Goal: Information Seeking & Learning: Understand process/instructions

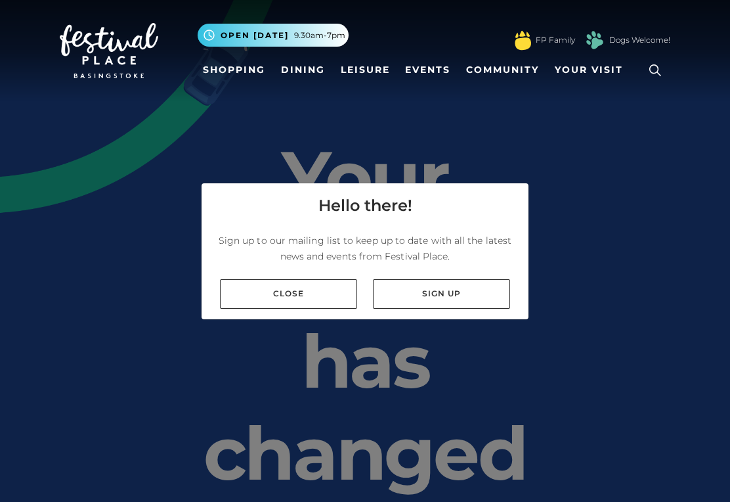
click at [297, 298] on link "Close" at bounding box center [288, 294] width 137 height 30
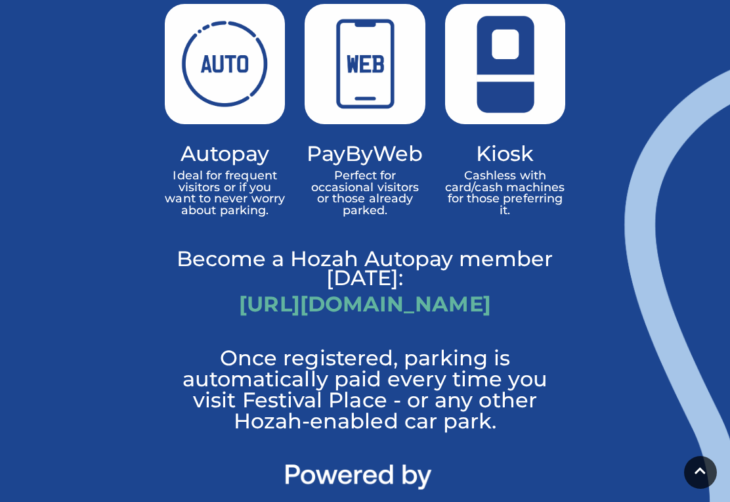
scroll to position [1267, 0]
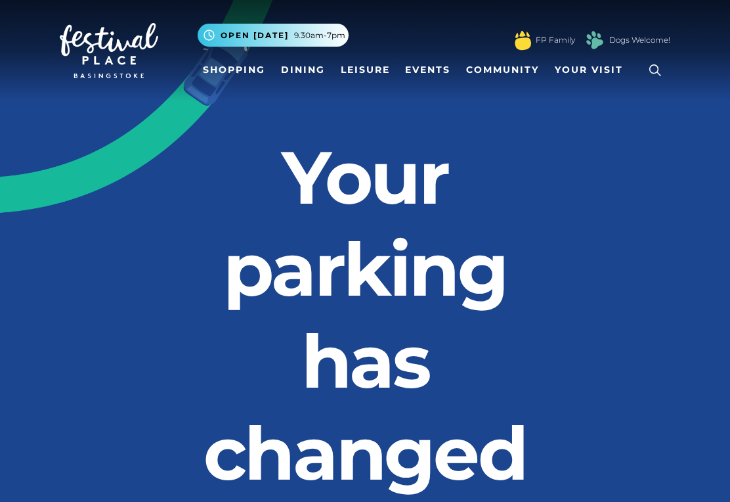
click at [283, 30] on span "Open [DATE]" at bounding box center [255, 36] width 68 height 12
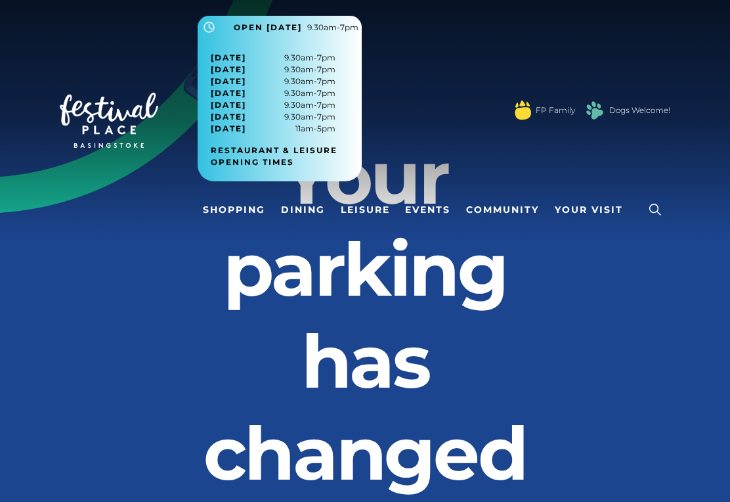
click at [450, 130] on div ".st5{fill:none;stroke:#FFFFFF;stroke-width:2.29;stroke-miterlimit:10;} Open [DA…" at bounding box center [434, 105] width 473 height 179
click at [554, 278] on h2 "Your parking has changed" at bounding box center [365, 315] width 401 height 368
click at [561, 267] on h2 "Your parking has changed" at bounding box center [365, 315] width 401 height 368
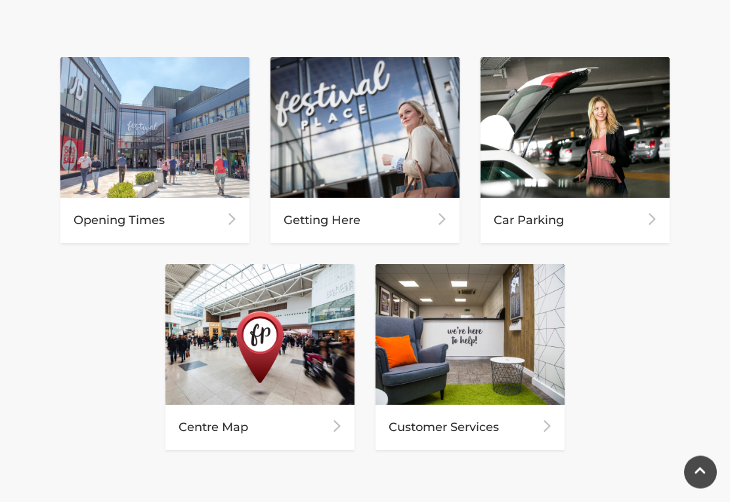
scroll to position [610, 0]
click at [570, 209] on div "Car Parking" at bounding box center [575, 220] width 189 height 45
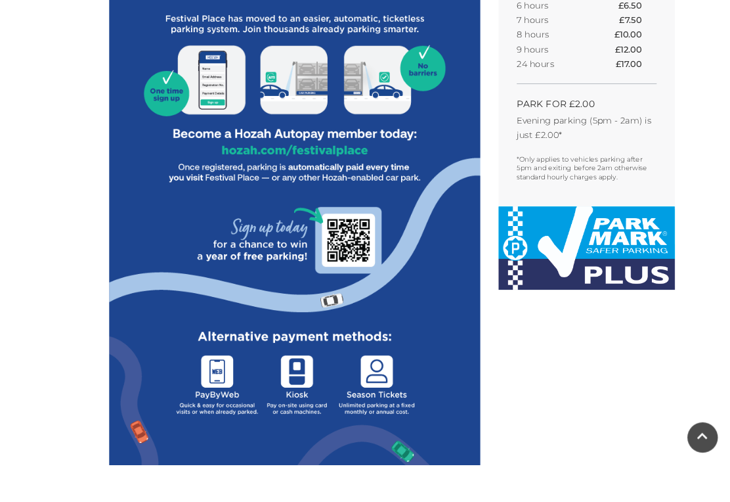
scroll to position [745, 0]
